Goal: Information Seeking & Learning: Learn about a topic

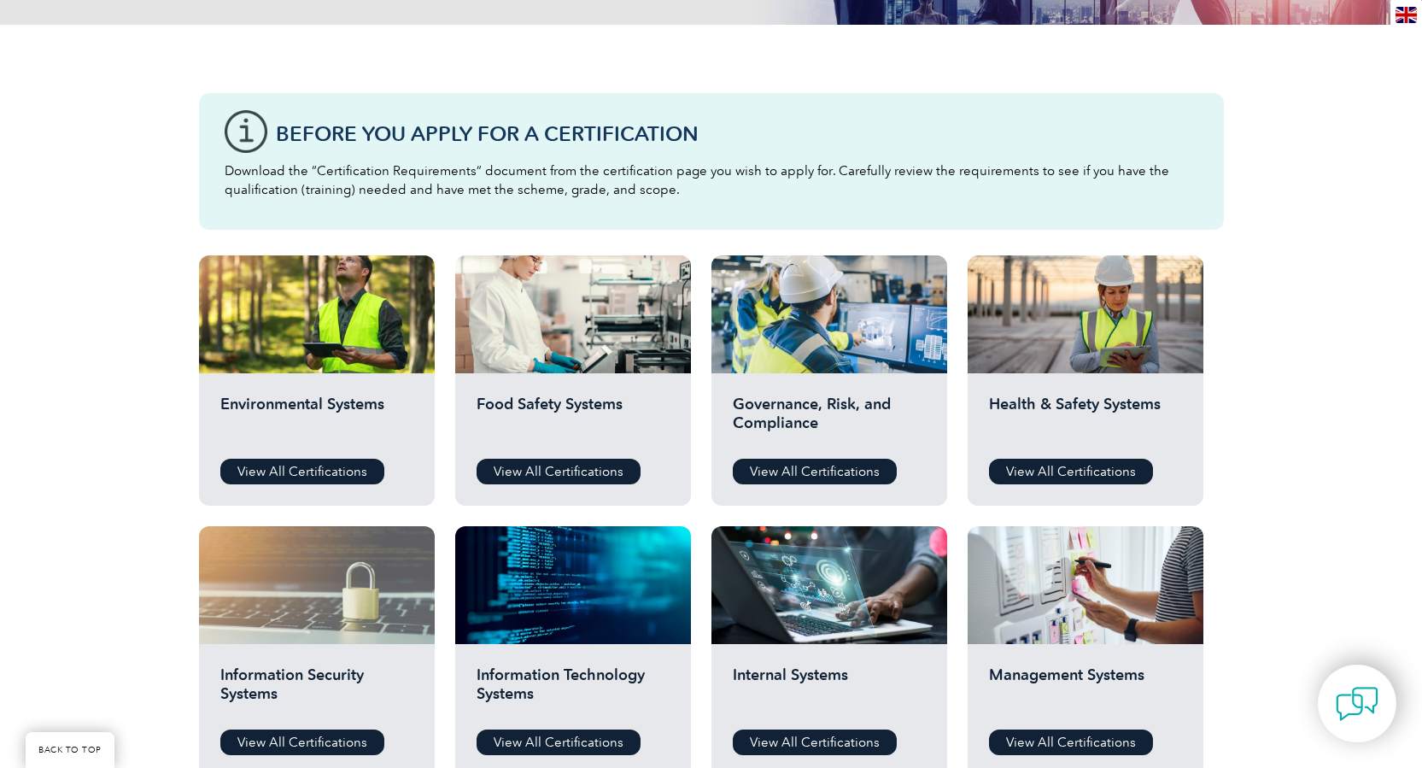
scroll to position [399, 0]
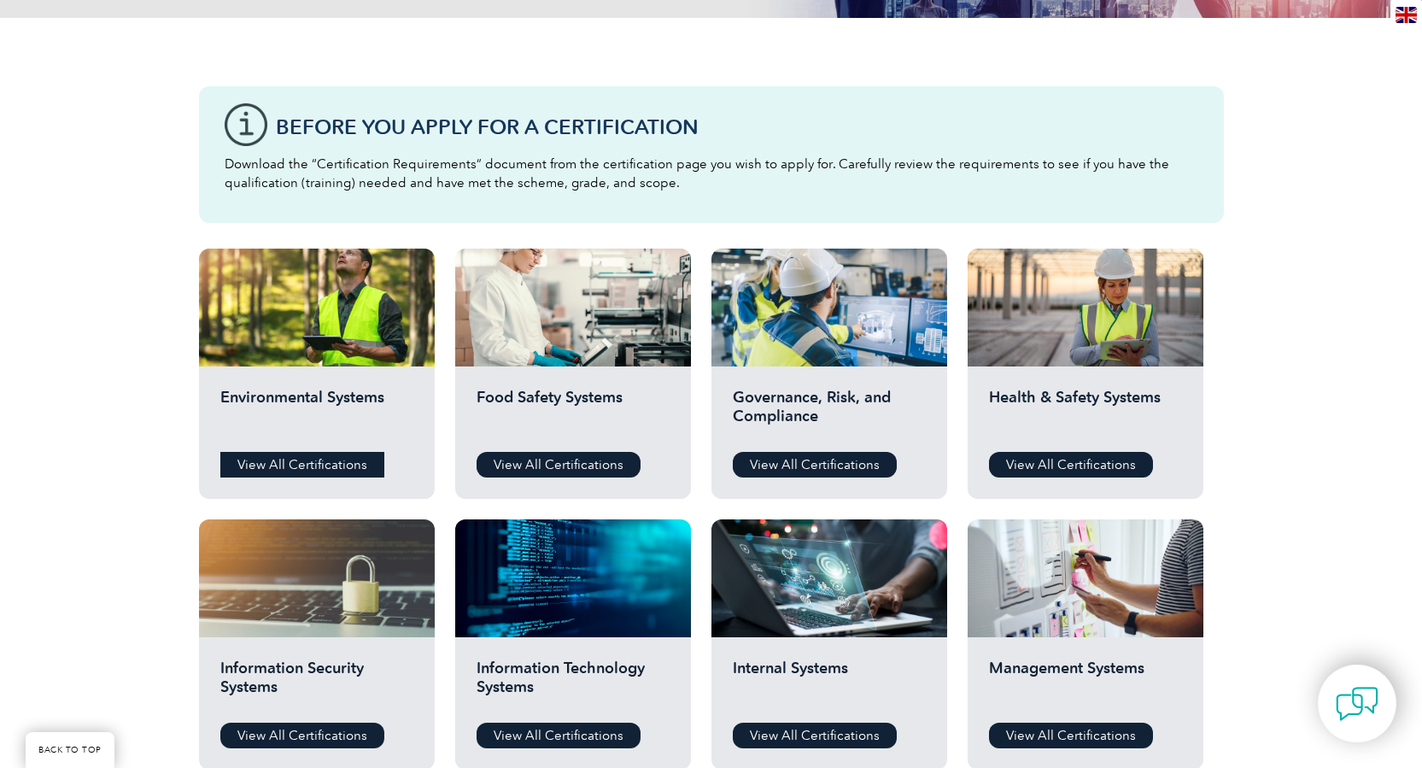
click at [314, 468] on link "View All Certifications" at bounding box center [302, 465] width 164 height 26
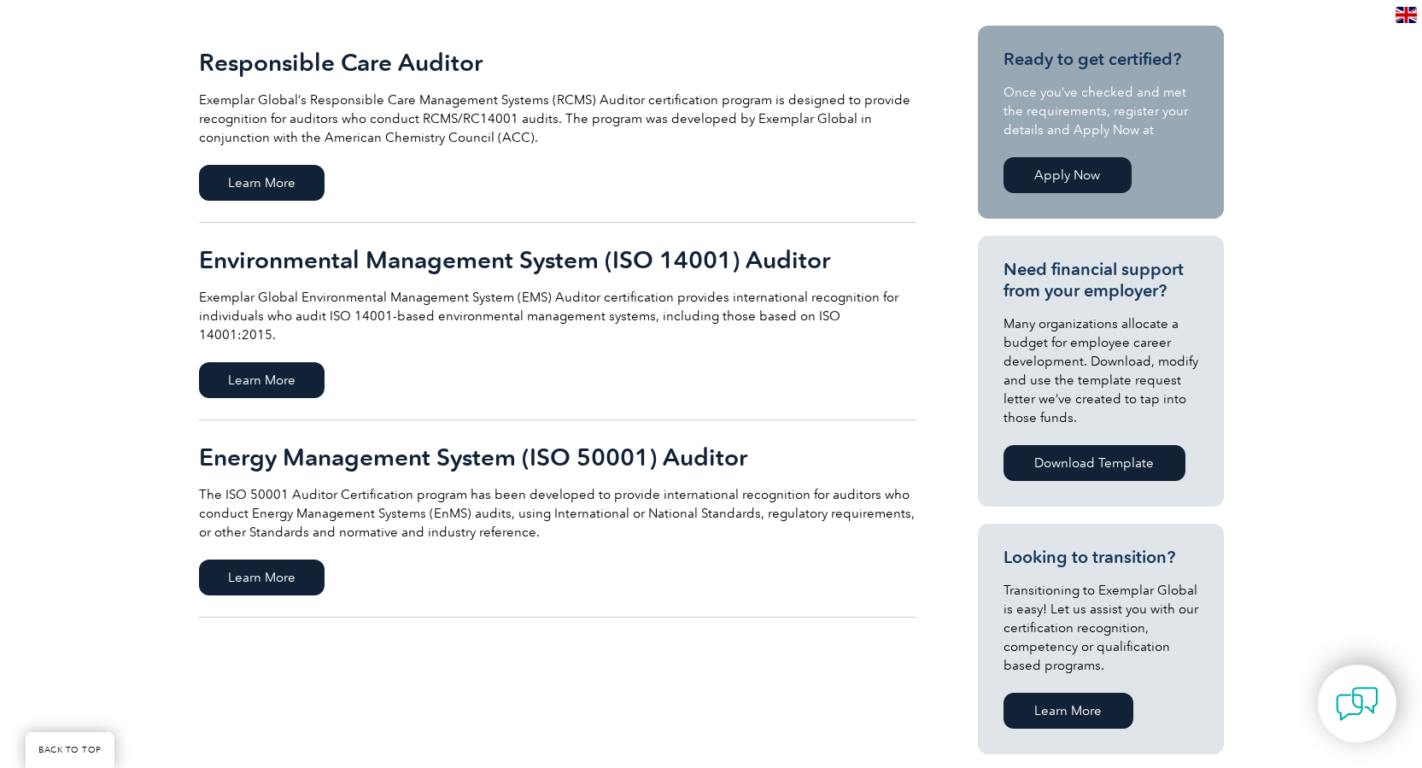
scroll to position [427, 0]
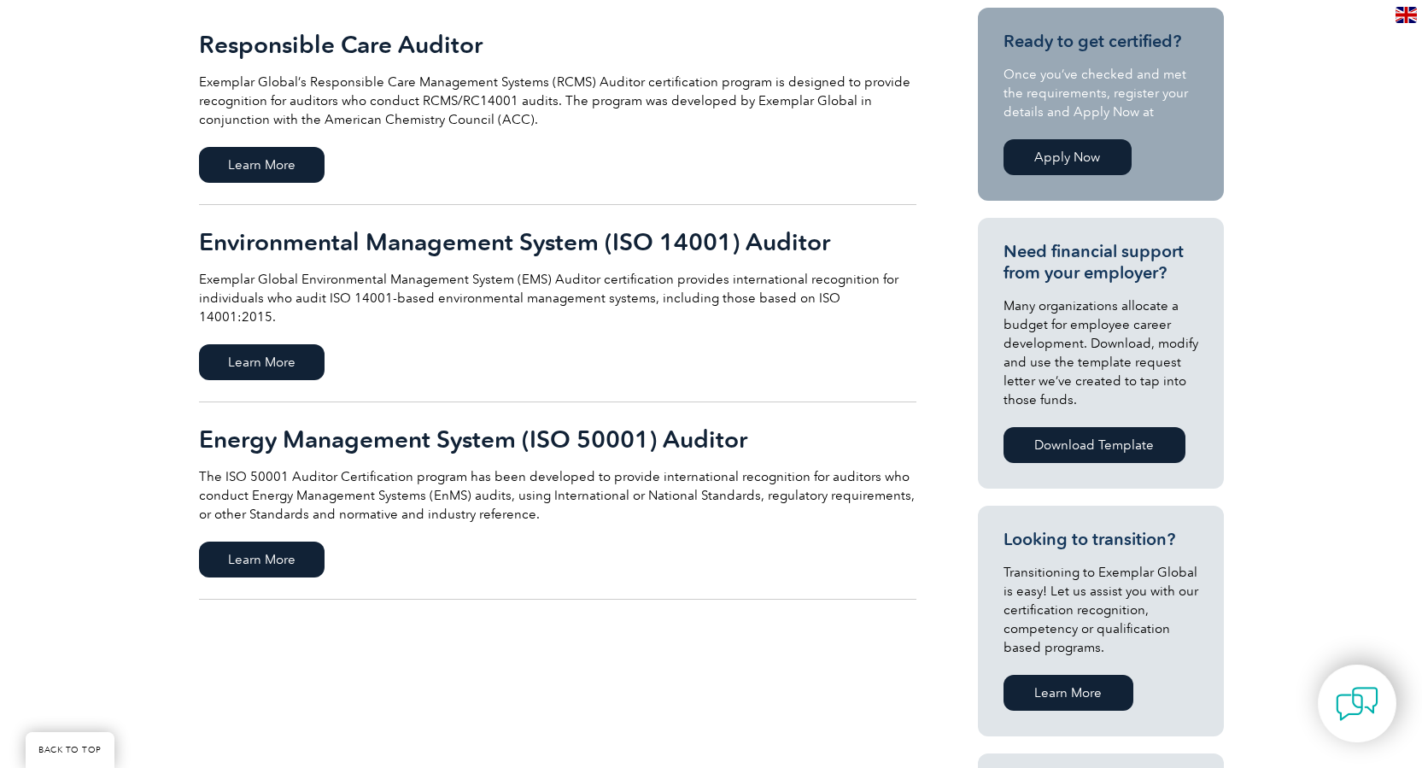
click at [1036, 159] on link "Apply Now" at bounding box center [1067, 157] width 128 height 36
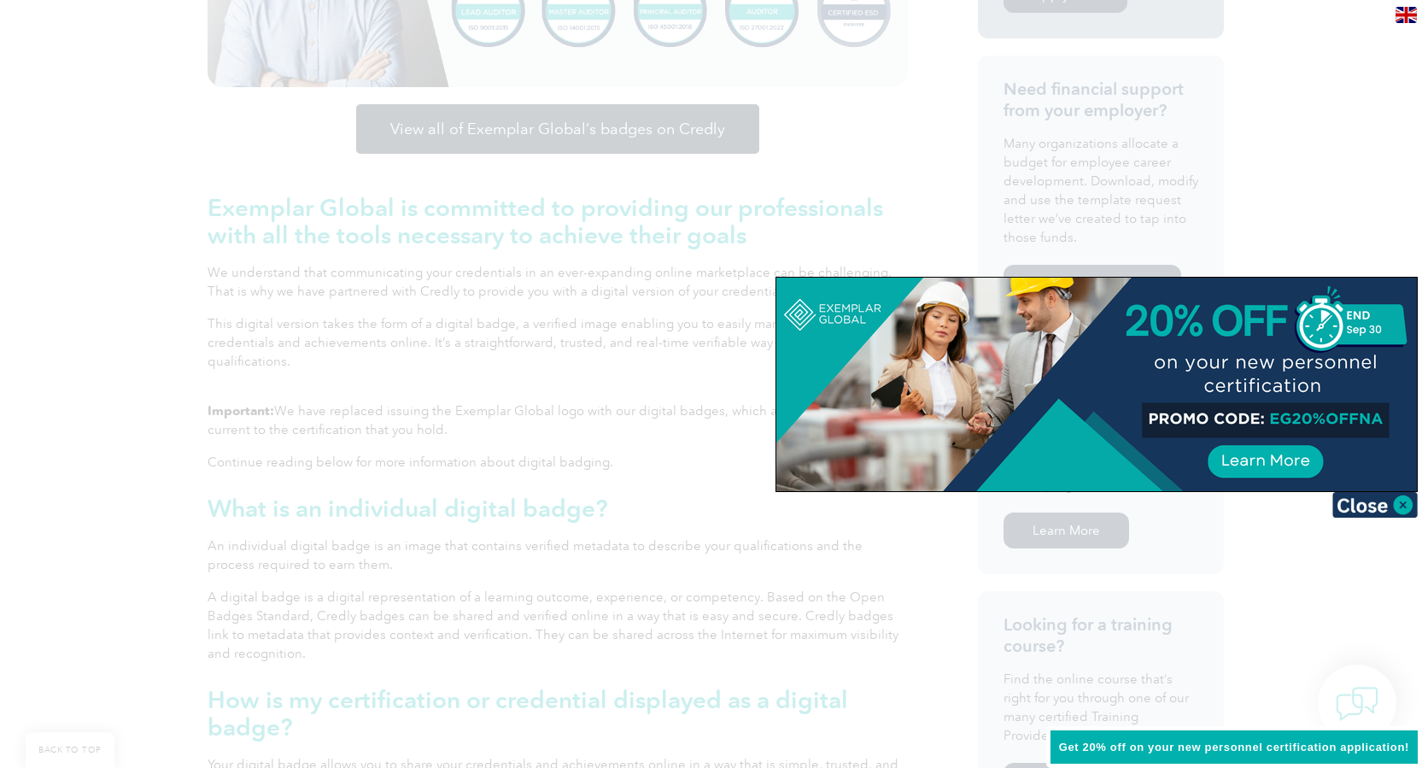
scroll to position [626, 0]
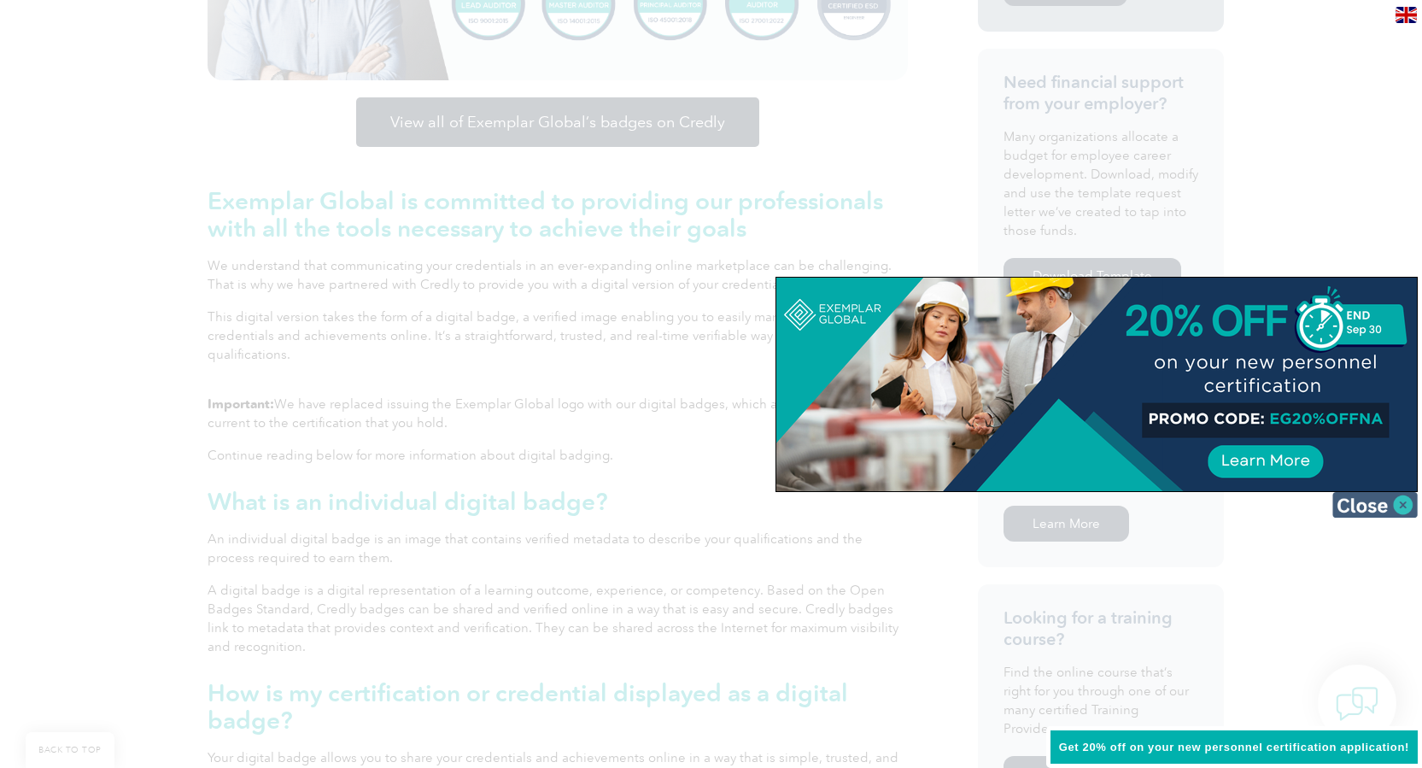
click at [1402, 507] on img at bounding box center [1374, 505] width 85 height 26
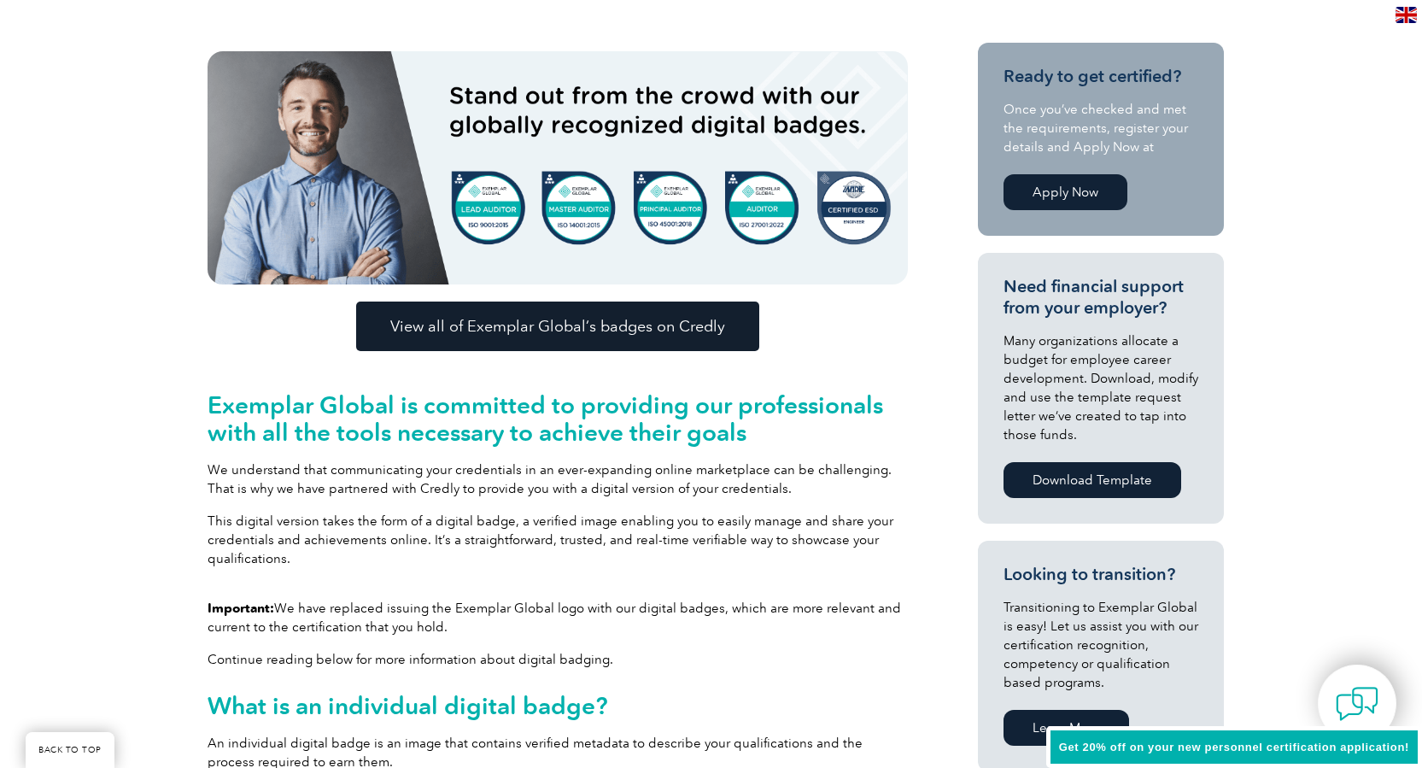
scroll to position [417, 0]
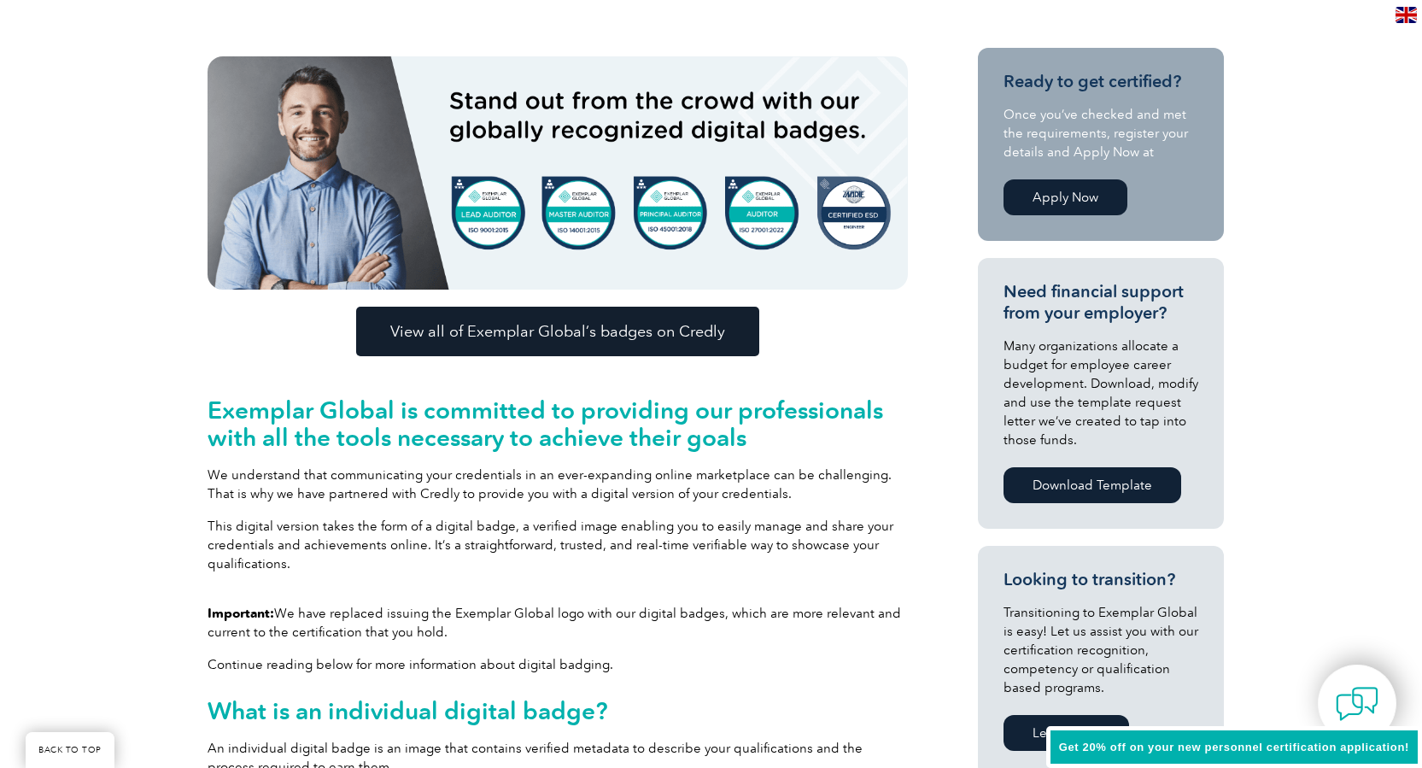
click at [513, 333] on span "View all of Exemplar Global’s badges on Credly" at bounding box center [557, 331] width 335 height 15
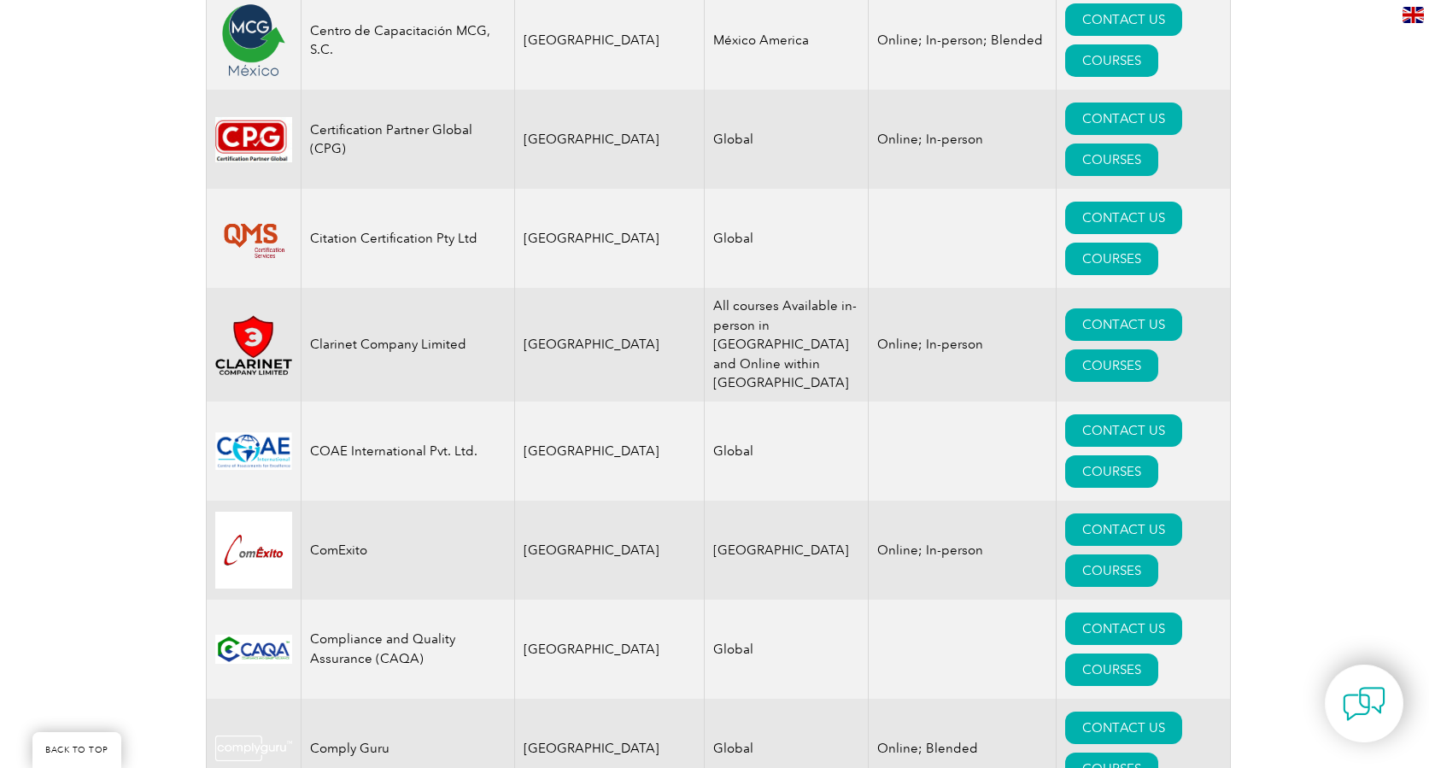
scroll to position [5636, 0]
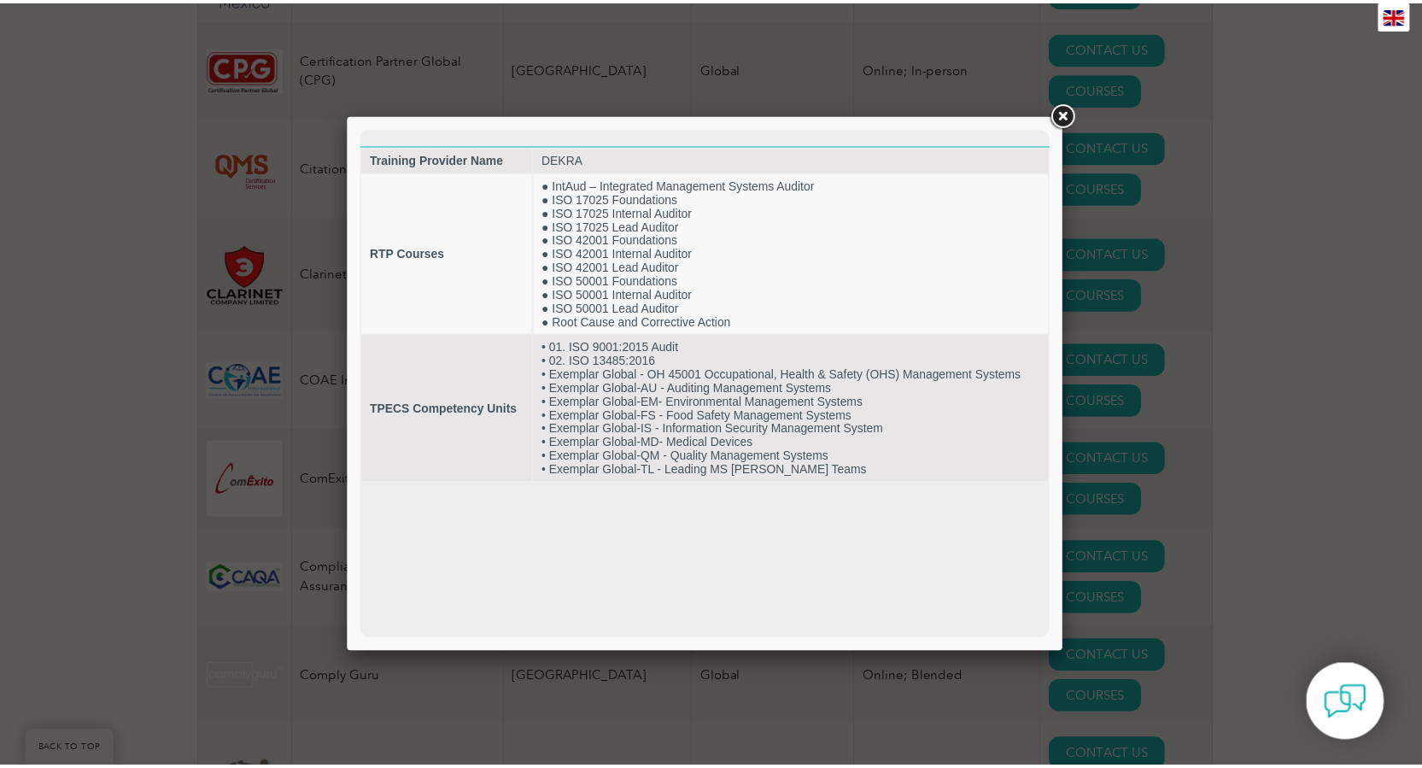
scroll to position [0, 0]
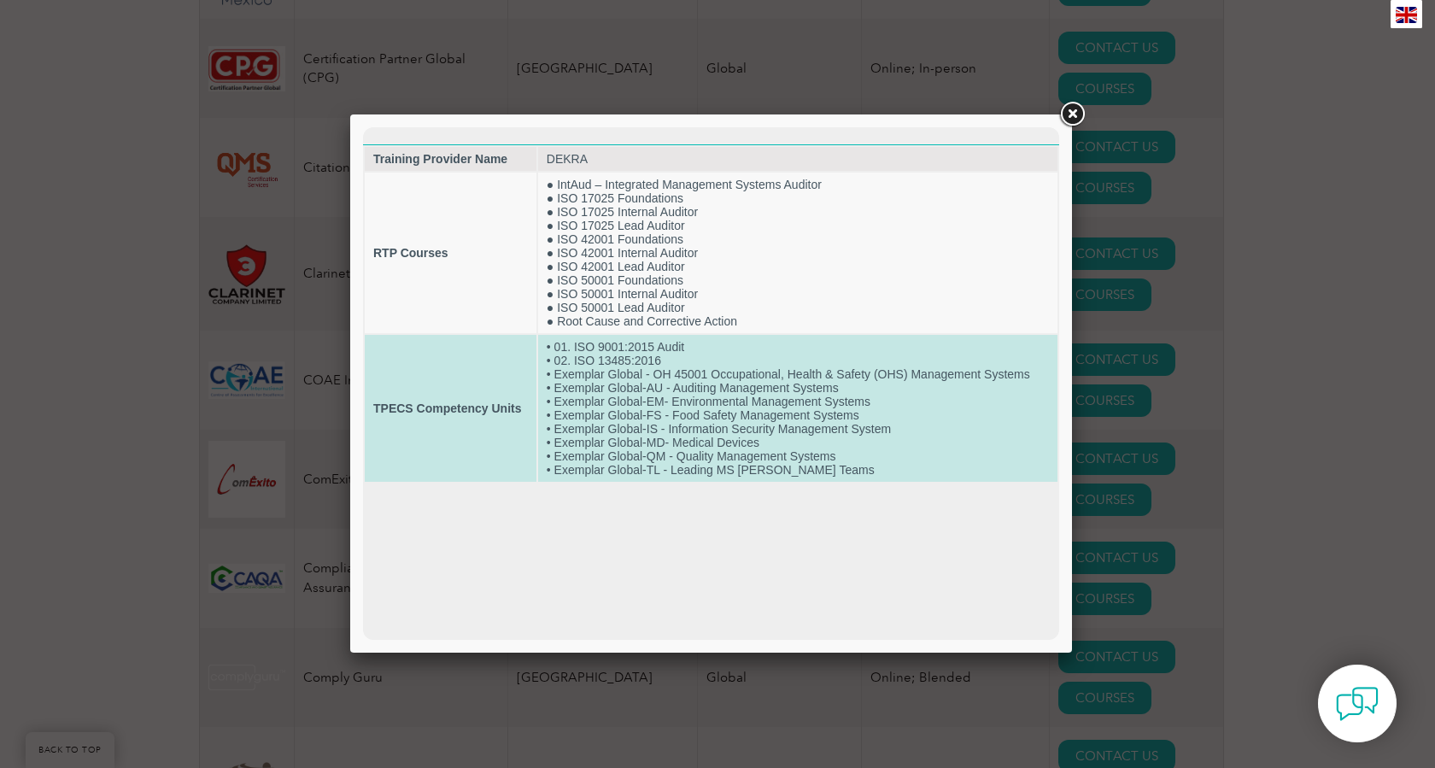
click at [832, 415] on td "• 01. ISO 9001:2015 Audit • 02. ISO 13485:2016 • Exemplar Global - OH 45001 Occ…" at bounding box center [797, 408] width 519 height 147
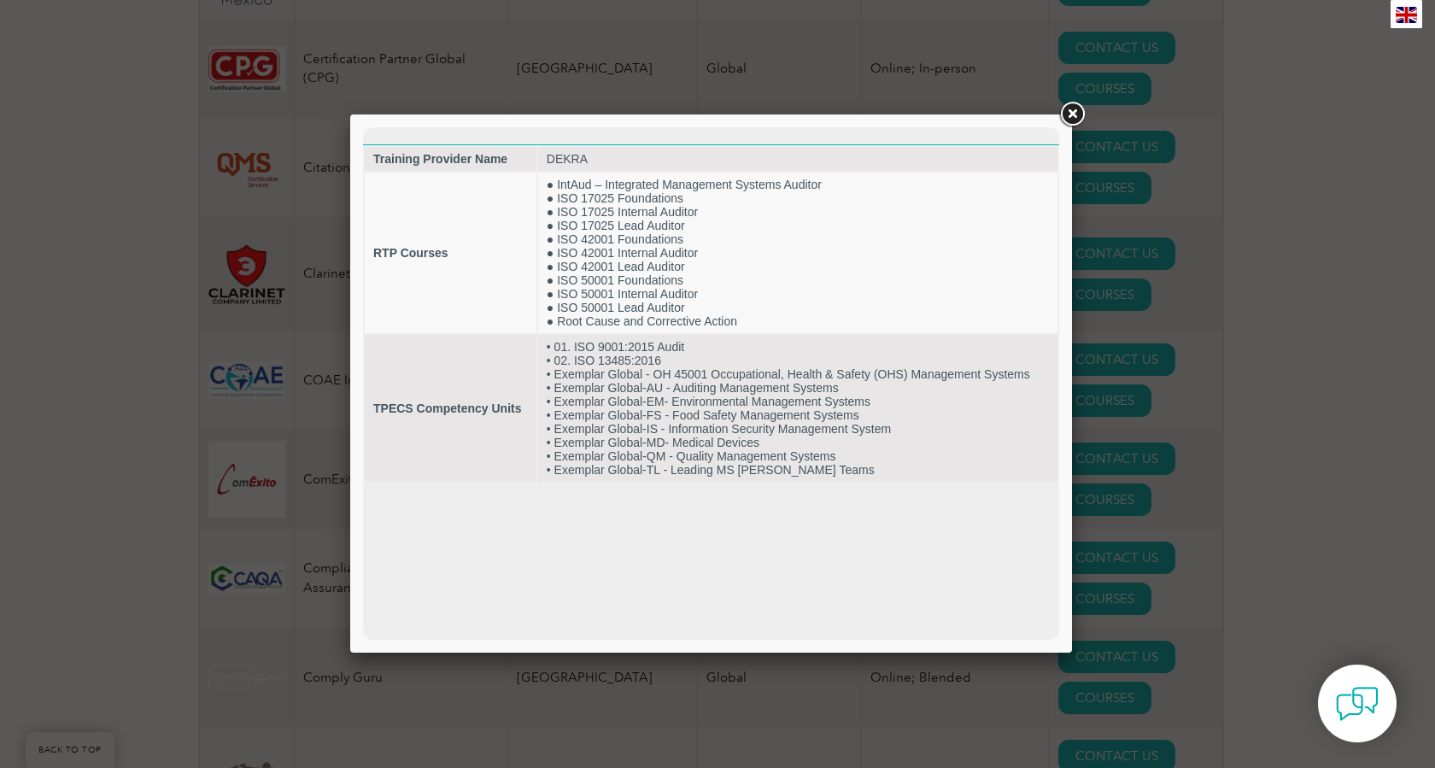
click at [1076, 113] on link at bounding box center [1071, 114] width 31 height 31
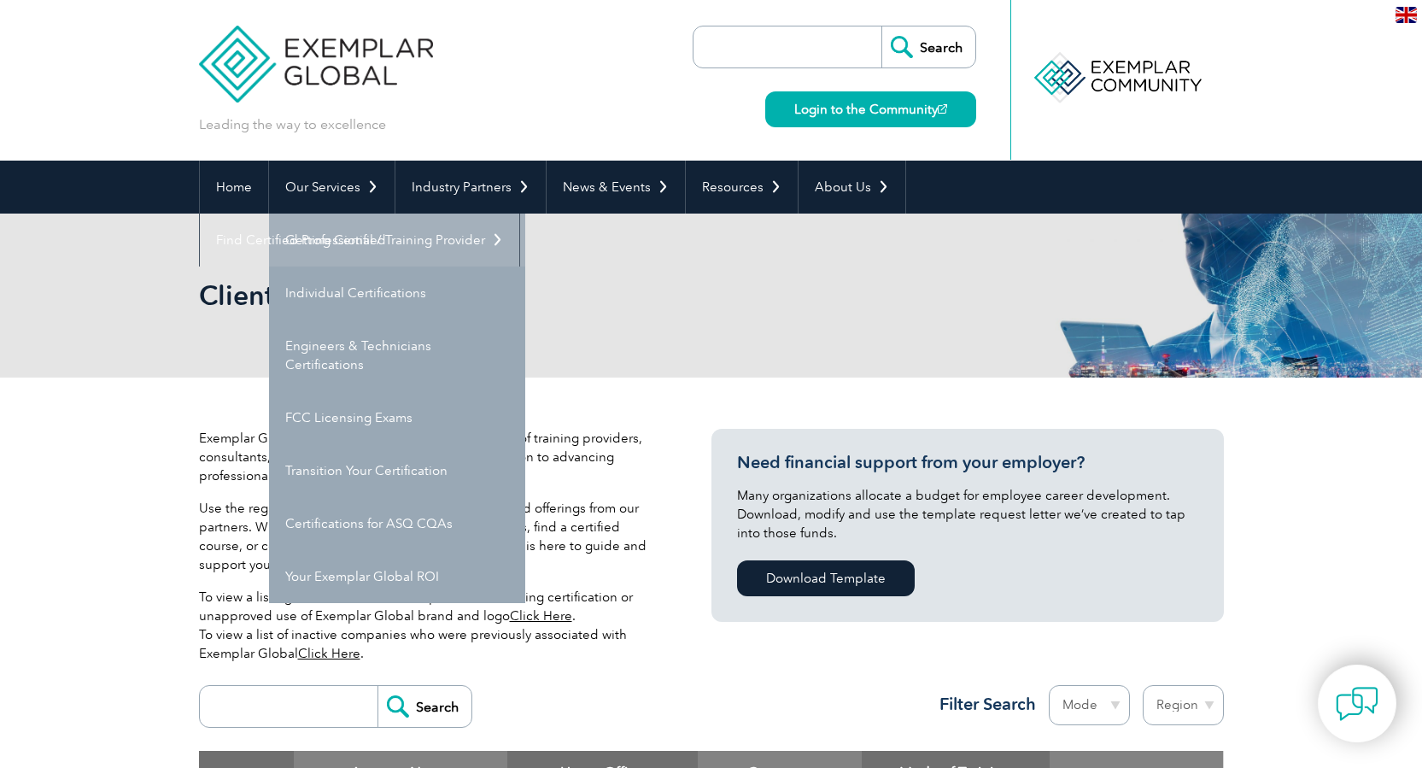
click at [330, 241] on link "Getting Certified" at bounding box center [397, 239] width 256 height 53
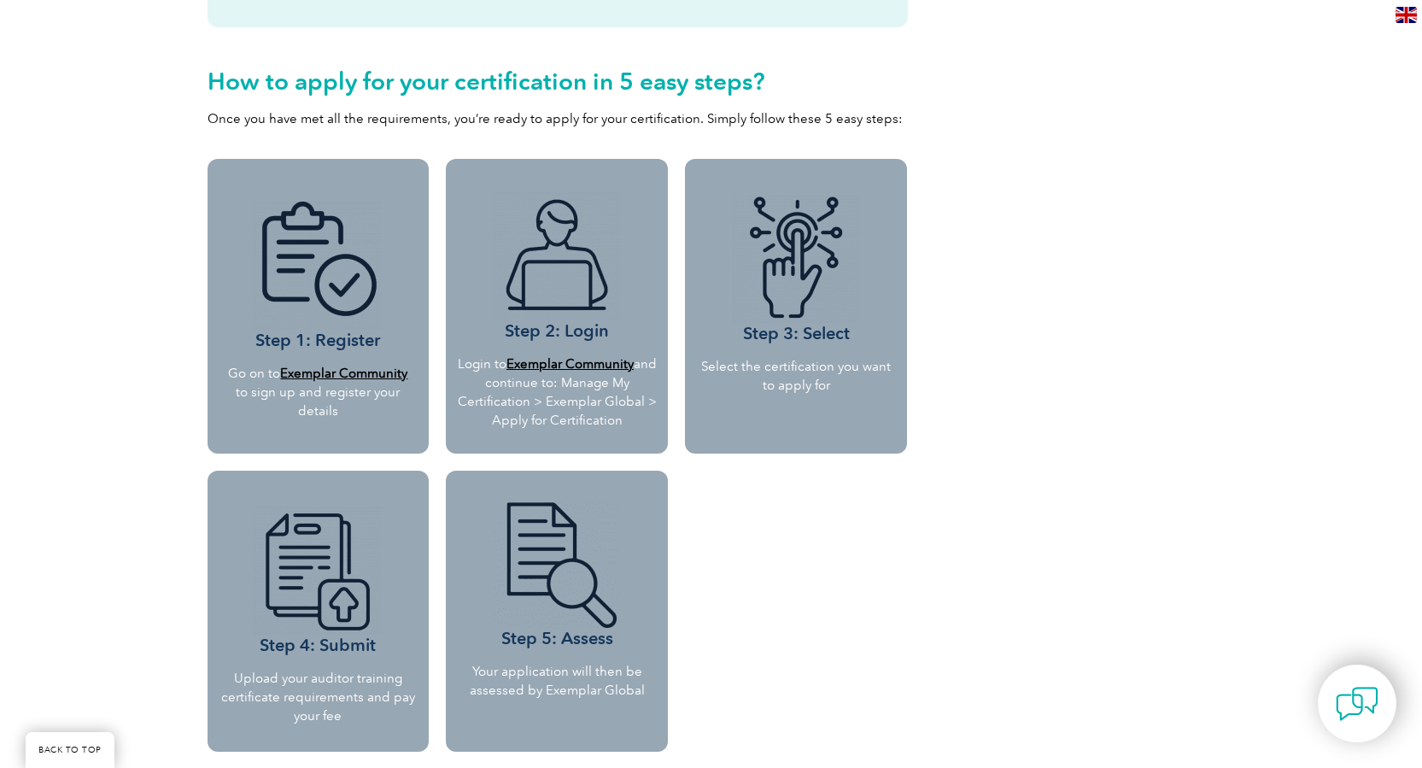
scroll to position [1423, 0]
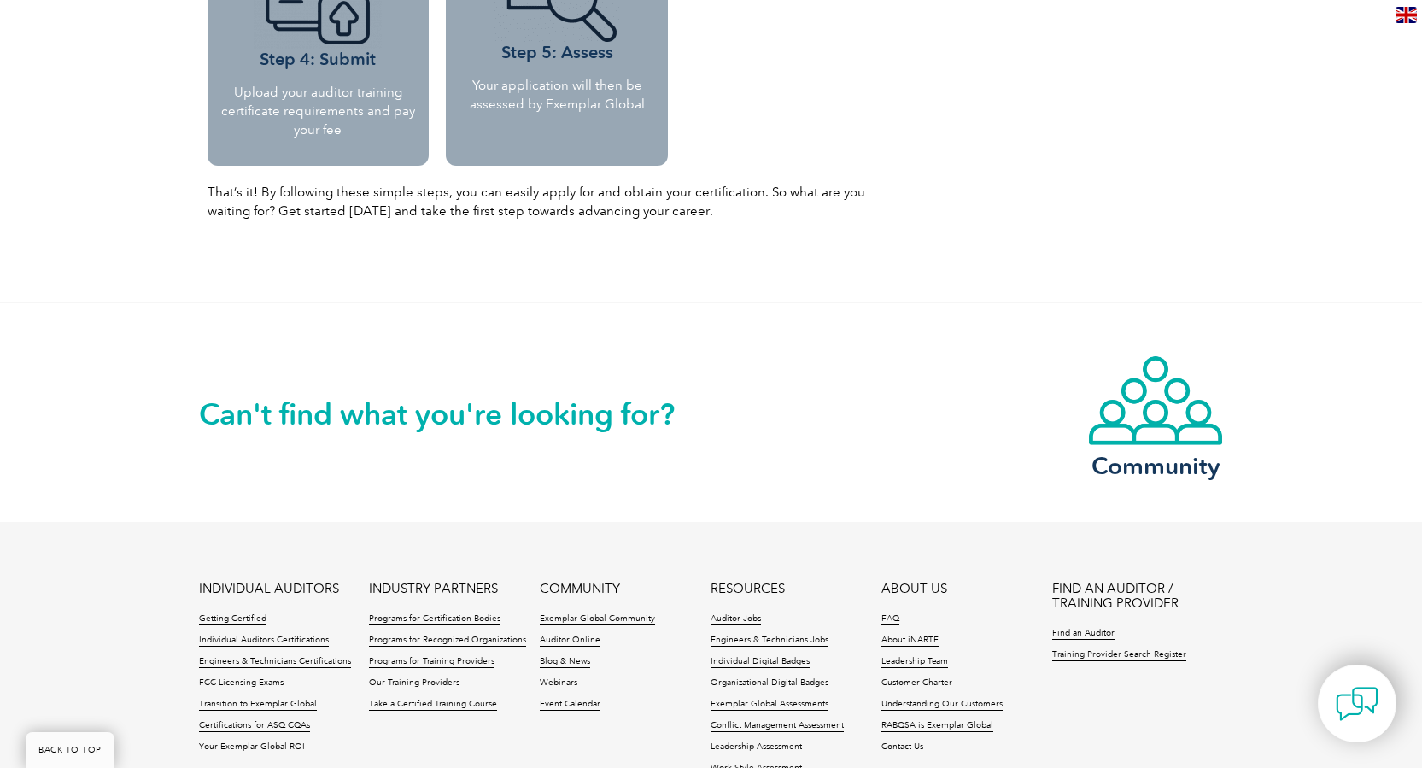
scroll to position [2049, 0]
